Goal: Information Seeking & Learning: Check status

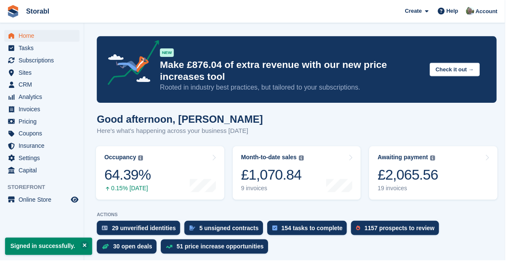
click at [445, 176] on link "Awaiting payment The total outstanding balance on all open invoices. £2,065.56 …" at bounding box center [436, 174] width 129 height 54
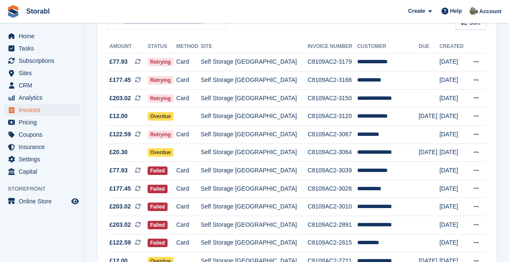
scroll to position [89, 0]
click at [473, 261] on button at bounding box center [476, 261] width 16 height 13
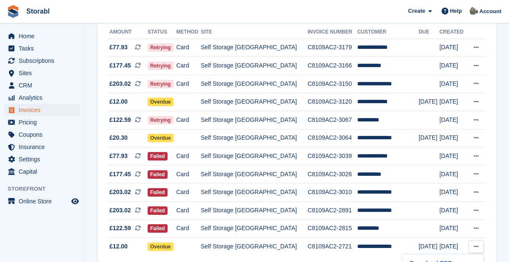
scroll to position [98, 0]
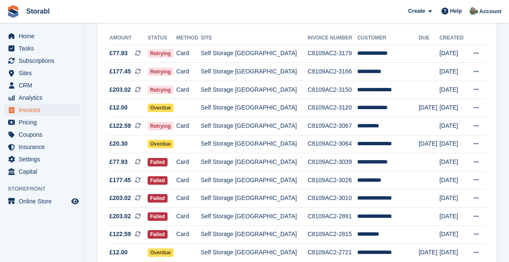
click at [476, 255] on button at bounding box center [476, 252] width 16 height 13
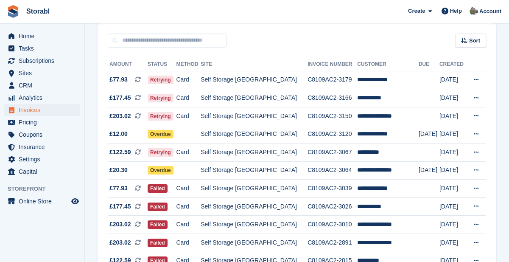
scroll to position [63, 0]
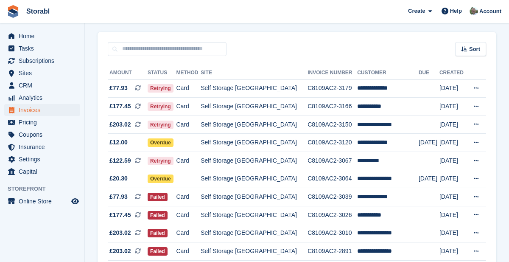
click at [477, 182] on button at bounding box center [476, 178] width 16 height 13
click at [440, 210] on p "View on Stripe" at bounding box center [443, 208] width 74 height 14
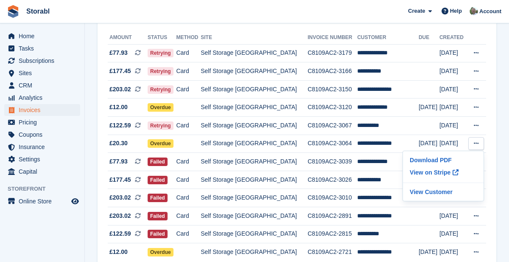
scroll to position [104, 0]
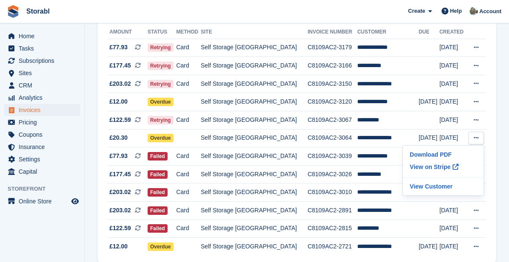
click at [505, 185] on section "Invoices A complete list of invoices for all payments Export Export Invoices Ex…" at bounding box center [297, 96] width 424 height 401
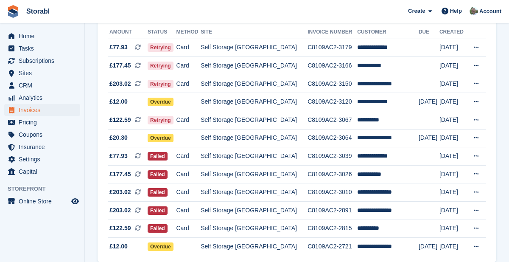
click at [475, 81] on icon at bounding box center [476, 84] width 5 height 6
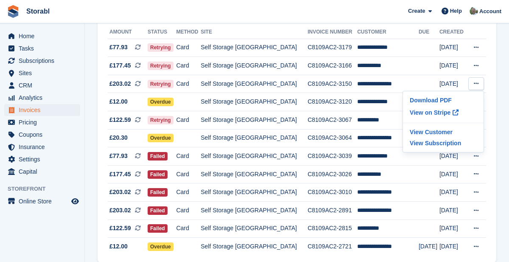
click at [437, 112] on p "View on Stripe" at bounding box center [443, 113] width 74 height 14
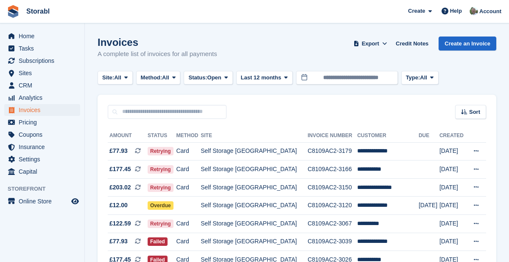
scroll to position [104, 0]
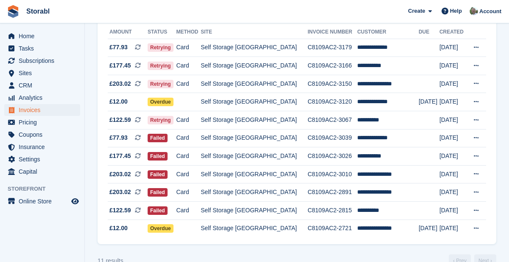
click at [385, 137] on td "**********" at bounding box center [388, 138] width 62 height 18
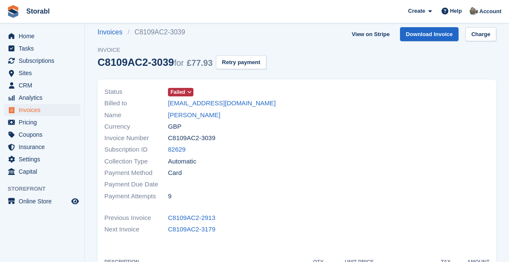
scroll to position [9, 0]
click at [201, 115] on link "Mollie ambrose" at bounding box center [194, 115] width 52 height 10
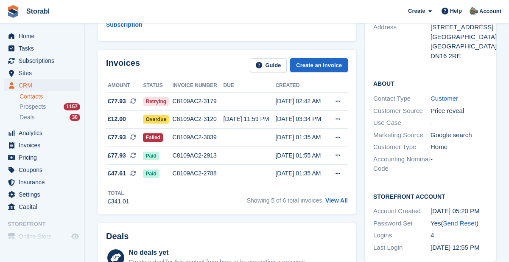
scroll to position [128, 0]
click at [337, 116] on icon at bounding box center [338, 119] width 5 height 6
click at [303, 141] on p "View on Stripe" at bounding box center [305, 148] width 74 height 14
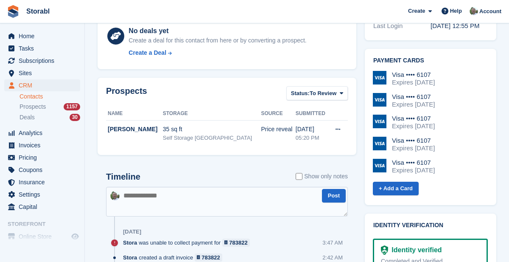
scroll to position [350, 0]
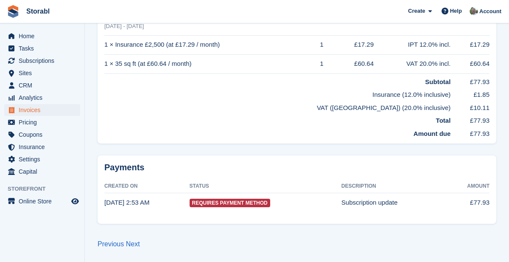
scroll to position [9, 0]
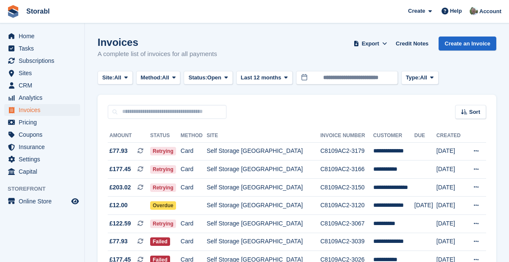
scroll to position [104, 0]
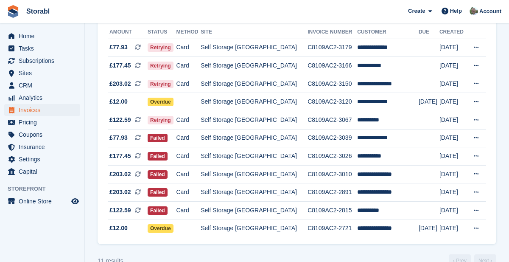
click at [475, 66] on icon at bounding box center [476, 66] width 5 height 6
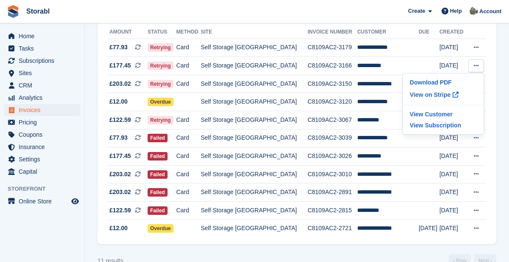
click at [440, 95] on p "View on Stripe" at bounding box center [443, 95] width 74 height 14
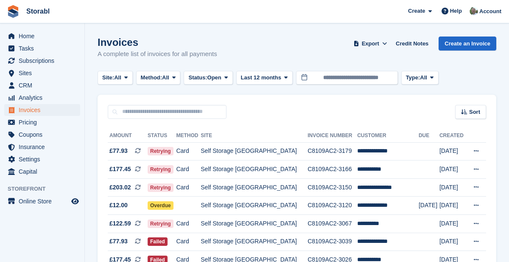
scroll to position [104, 0]
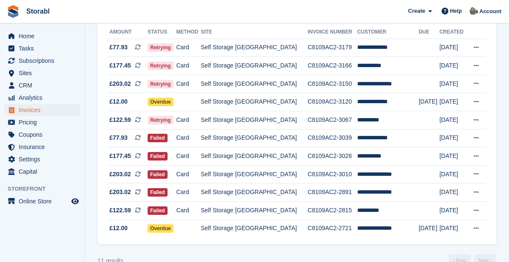
click at [387, 121] on td "**********" at bounding box center [388, 120] width 62 height 18
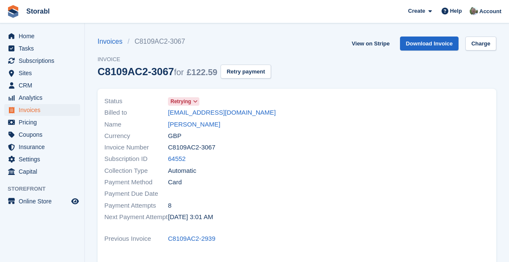
click at [187, 125] on link "[PERSON_NAME]" at bounding box center [194, 125] width 52 height 10
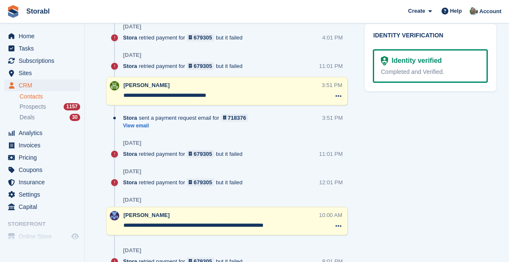
scroll to position [583, 0]
click at [137, 122] on link "View email" at bounding box center [187, 125] width 129 height 7
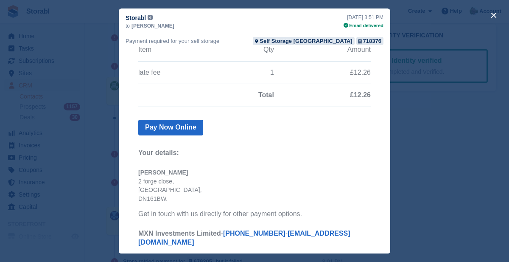
scroll to position [139, 0]
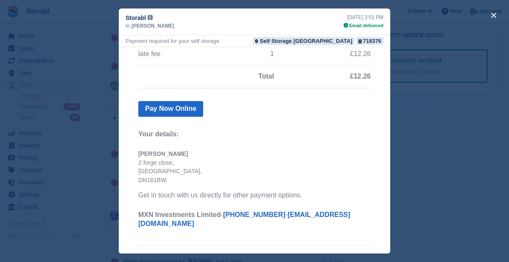
click at [477, 172] on div "close" at bounding box center [254, 131] width 509 height 262
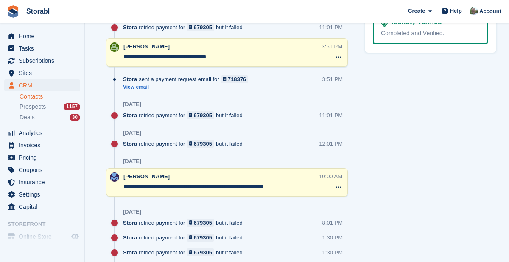
click at [190, 182] on textarea "**********" at bounding box center [220, 186] width 194 height 8
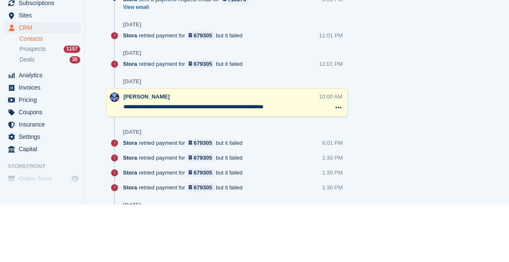
scroll to position [644, 0]
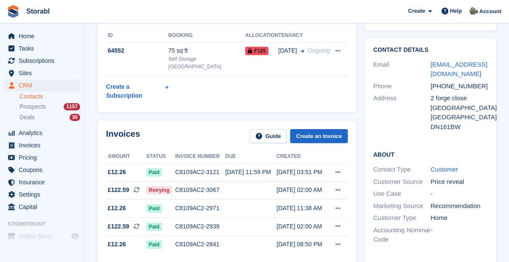
scroll to position [57, 0]
click at [340, 188] on icon at bounding box center [338, 191] width 5 height 6
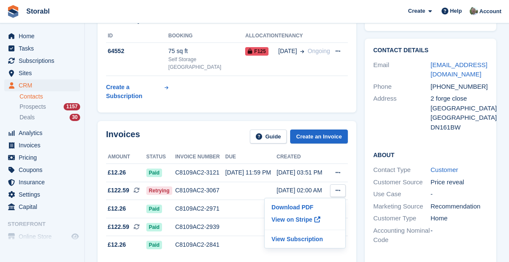
click at [308, 213] on p "View on Stripe" at bounding box center [305, 220] width 74 height 14
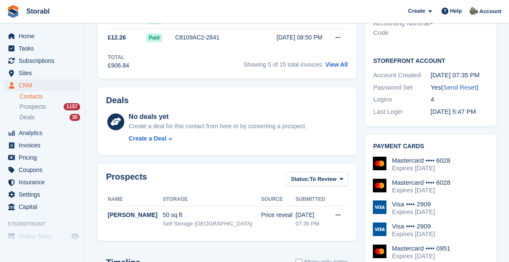
scroll to position [257, 0]
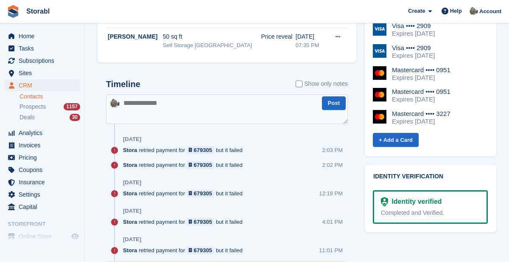
scroll to position [452, 0]
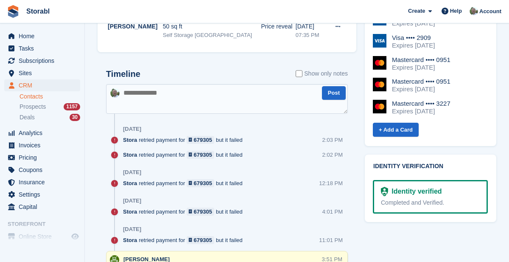
click at [154, 151] on div "Stora retried payment for 679305 but it failed" at bounding box center [185, 155] width 124 height 8
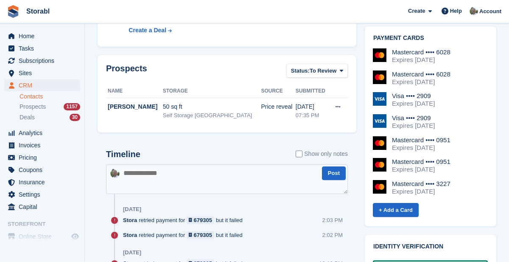
scroll to position [367, 0]
